Goal: Navigation & Orientation: Find specific page/section

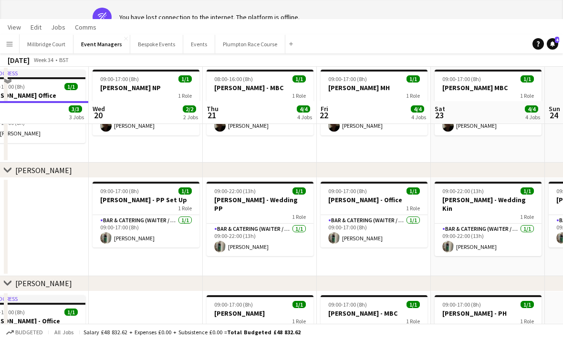
scroll to position [31, 0]
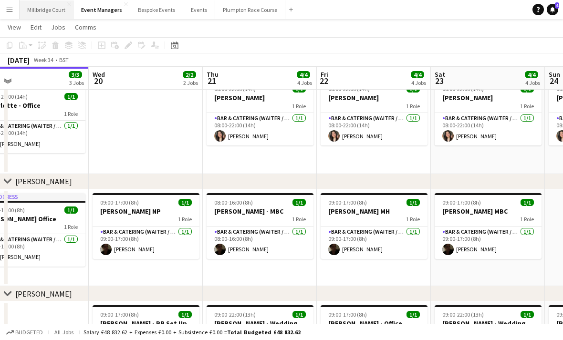
click at [52, 16] on button "[GEOGRAPHIC_DATA]" at bounding box center [47, 9] width 54 height 19
